Goal: Task Accomplishment & Management: Complete application form

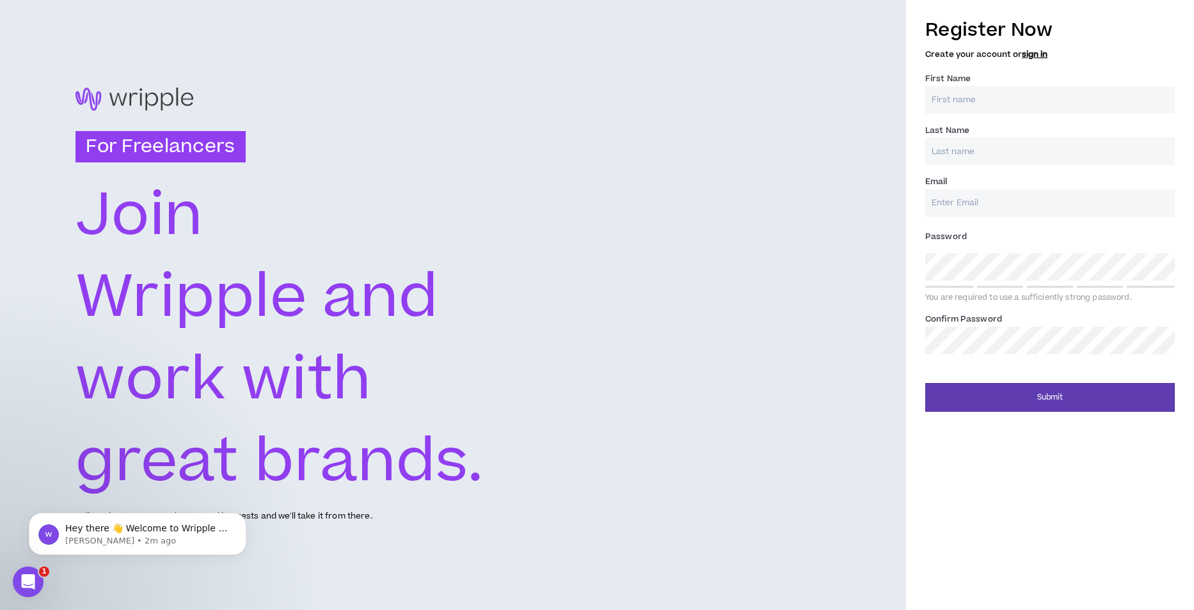
click at [973, 97] on input "First Name *" at bounding box center [1050, 100] width 250 height 28
type input "[PERSON_NAME]"
click at [996, 151] on input "Last Name *" at bounding box center [1050, 152] width 250 height 28
type input "[PERSON_NAME]"
click at [978, 199] on input "Email *" at bounding box center [1050, 203] width 250 height 28
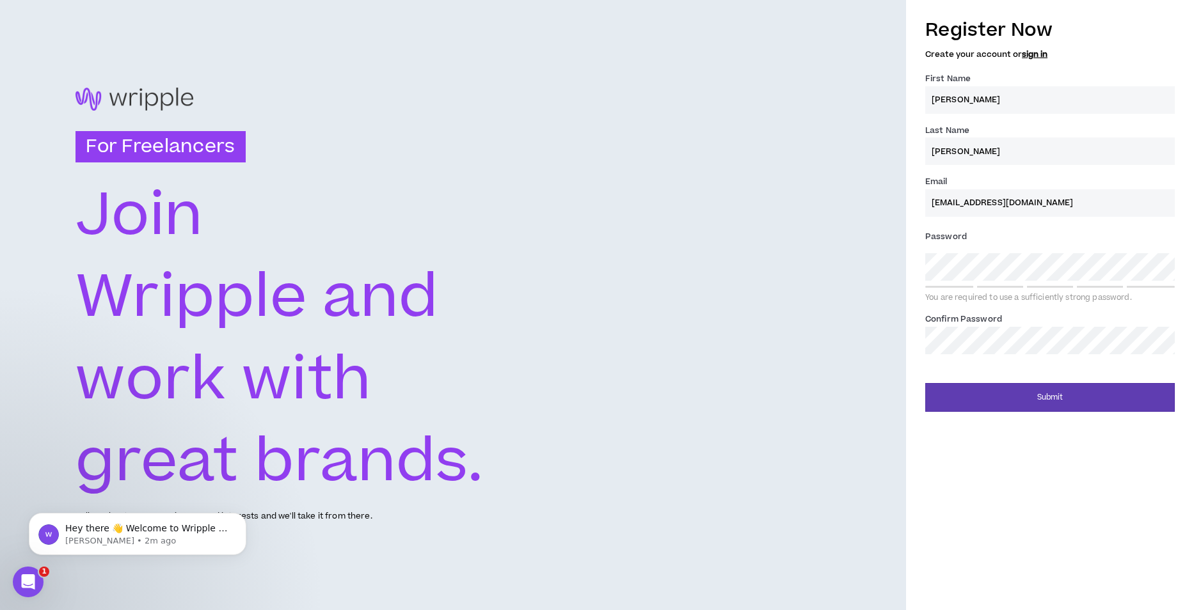
type input "[EMAIL_ADDRESS][DOMAIN_NAME]"
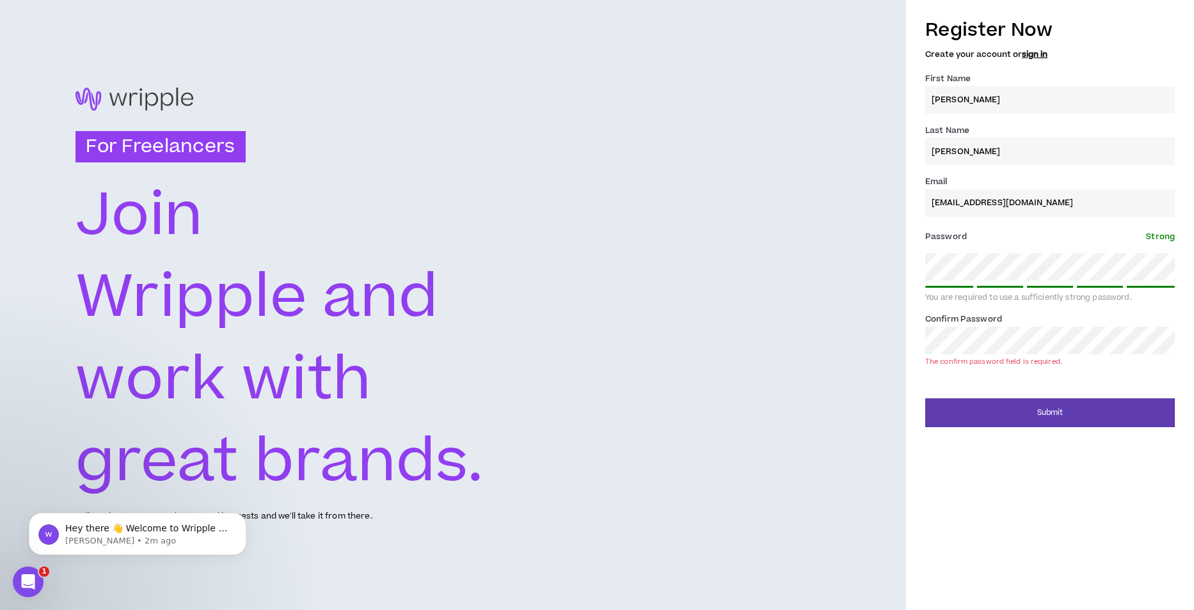
click at [920, 262] on div "Register Now Create your account or sign in First Name * [PERSON_NAME] Last Nam…" at bounding box center [1050, 218] width 288 height 417
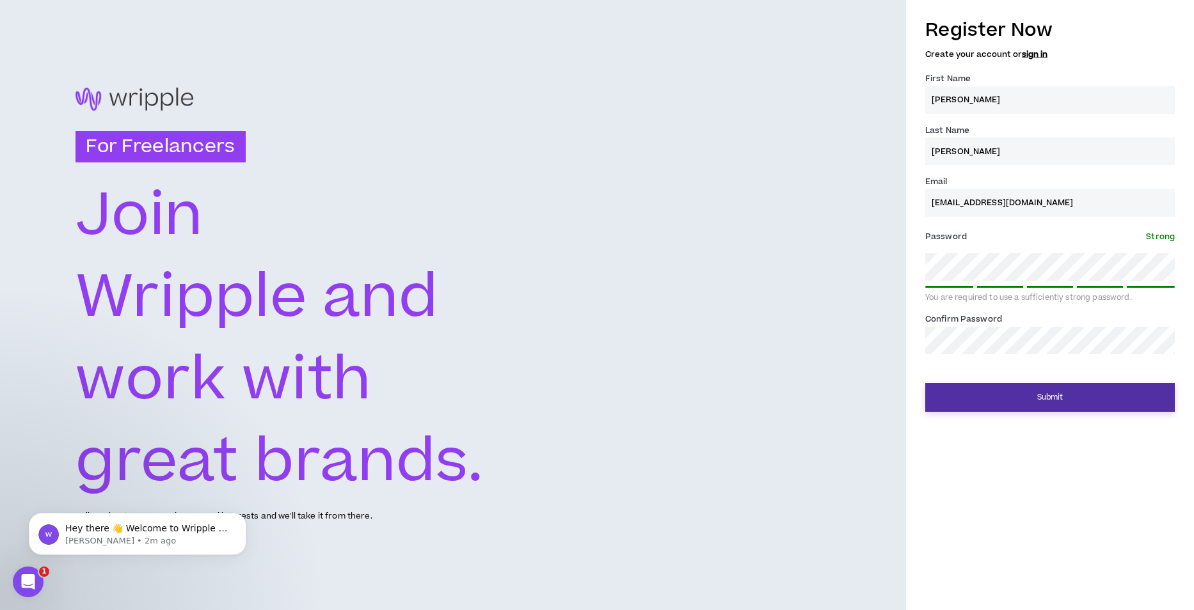
click at [1074, 392] on button "Submit" at bounding box center [1050, 397] width 250 height 29
click at [1074, 399] on button "Submit" at bounding box center [1050, 397] width 250 height 29
click at [1025, 392] on button "Submit" at bounding box center [1050, 397] width 250 height 29
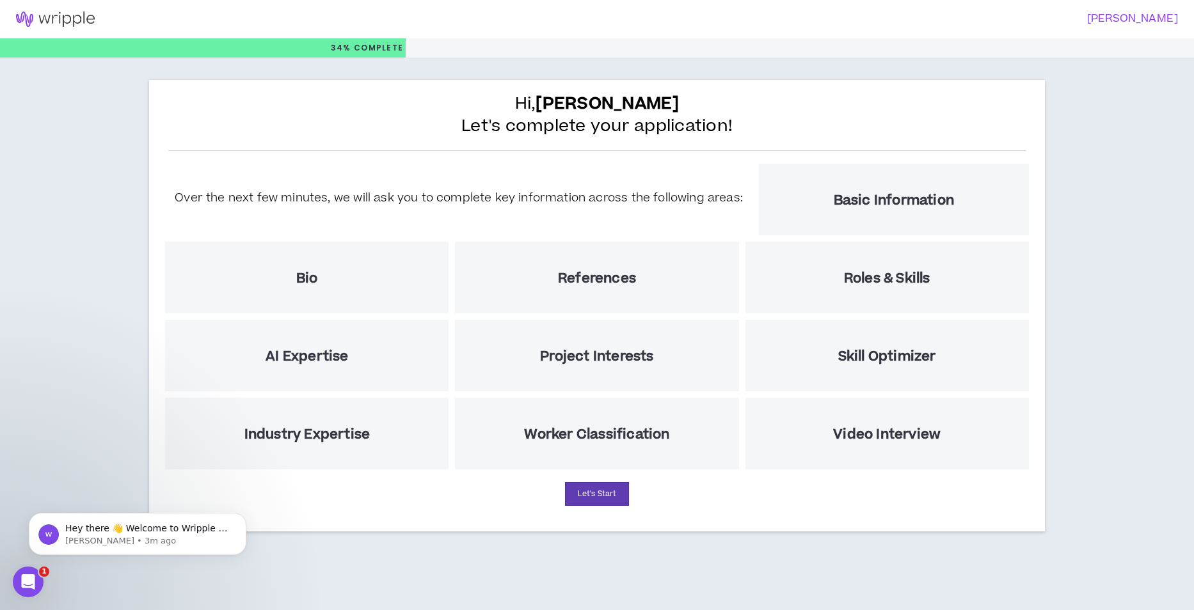
click at [875, 211] on div "Basic Information" at bounding box center [894, 200] width 270 height 72
click at [590, 505] on button "Let's Start" at bounding box center [597, 495] width 64 height 24
select select "US"
